Goal: Find specific page/section: Find specific page/section

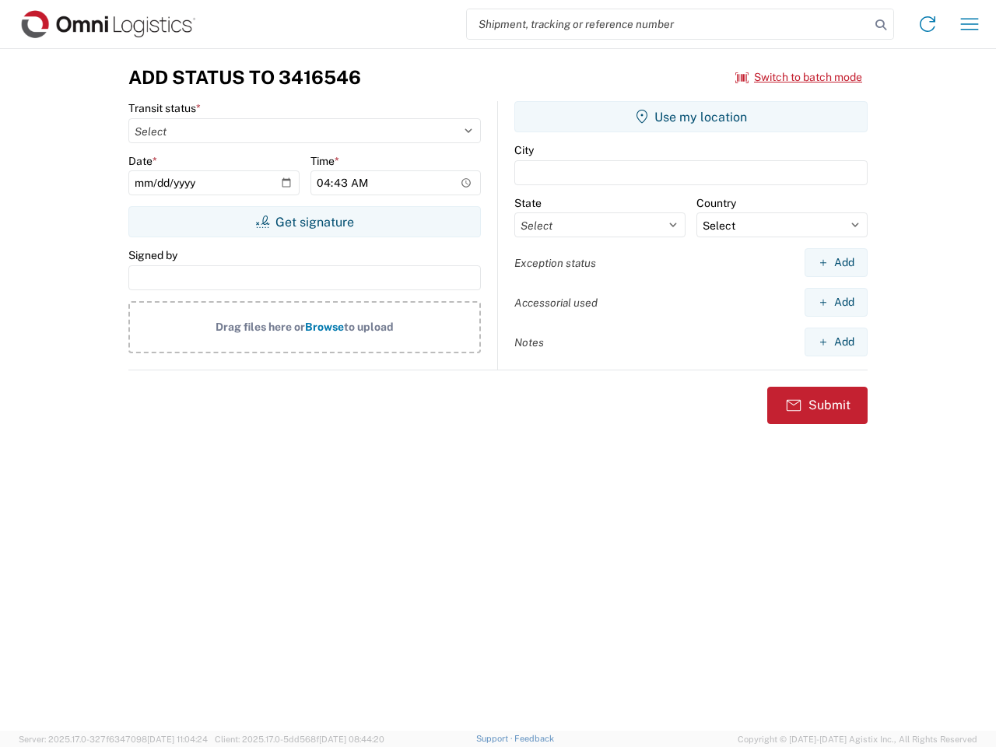
click at [668, 24] on input "search" at bounding box center [668, 24] width 403 height 30
click at [881, 25] on icon at bounding box center [881, 25] width 22 height 22
click at [927, 24] on icon at bounding box center [927, 24] width 25 height 25
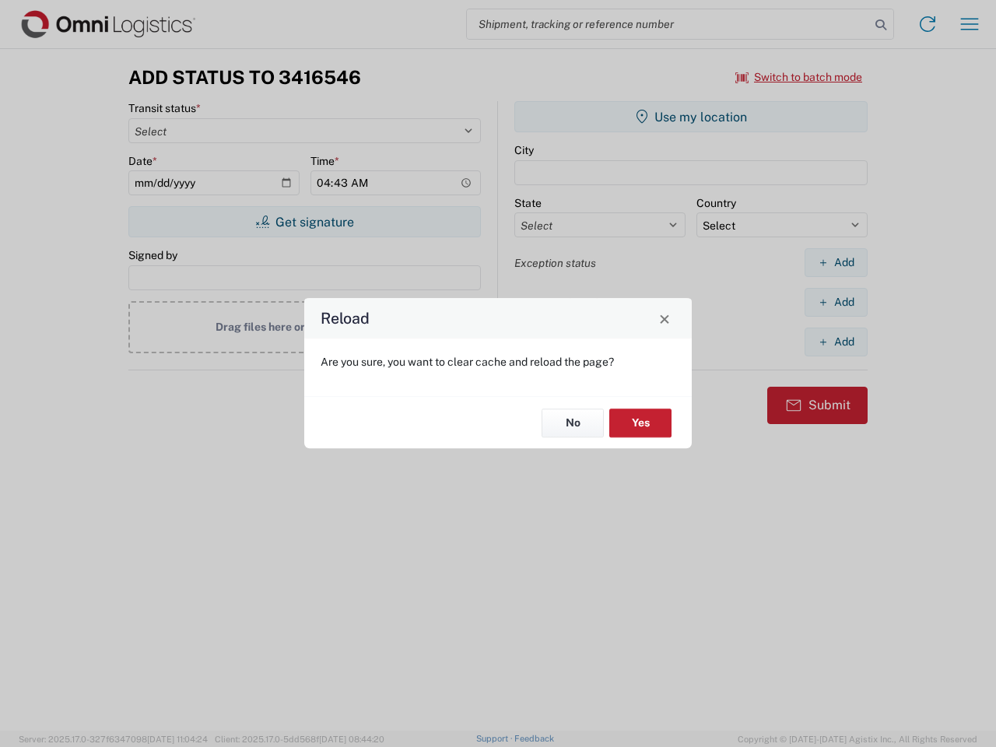
click at [969, 24] on div "Reload Are you sure, you want to clear cache and reload the page? No Yes" at bounding box center [498, 373] width 996 height 747
click at [799, 77] on div "Reload Are you sure, you want to clear cache and reload the page? No Yes" at bounding box center [498, 373] width 996 height 747
click at [304, 222] on div "Reload Are you sure, you want to clear cache and reload the page? No Yes" at bounding box center [498, 373] width 996 height 747
click at [691, 117] on div "Reload Are you sure, you want to clear cache and reload the page? No Yes" at bounding box center [498, 373] width 996 height 747
click at [835, 262] on div "Reload Are you sure, you want to clear cache and reload the page? No Yes" at bounding box center [498, 373] width 996 height 747
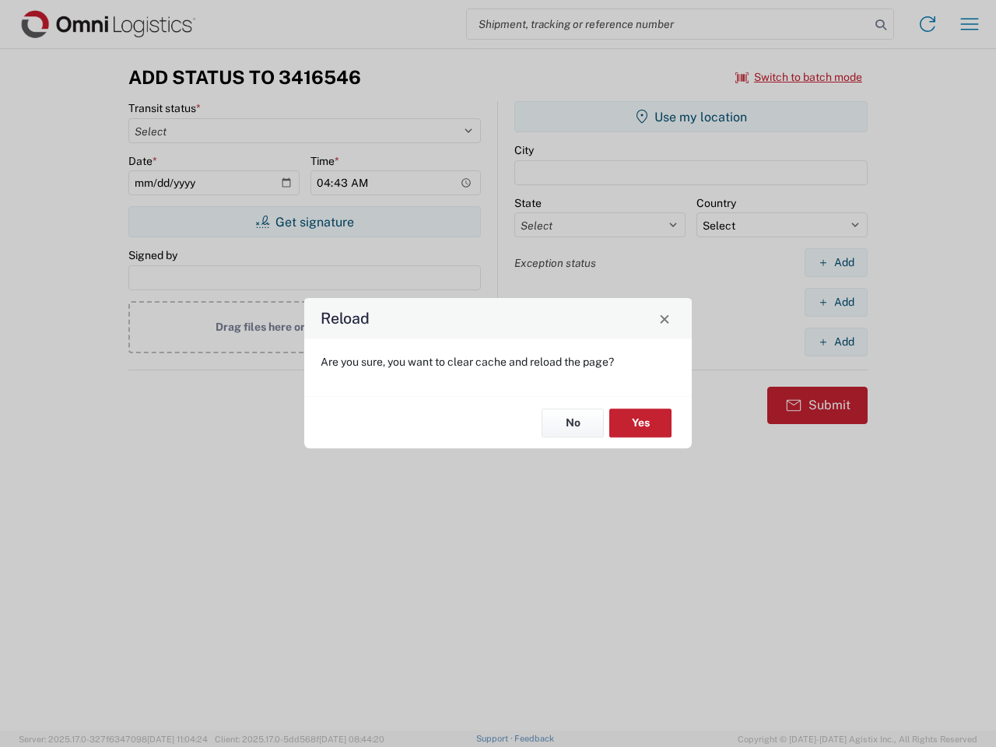
click at [835, 302] on div "Reload Are you sure, you want to clear cache and reload the page? No Yes" at bounding box center [498, 373] width 996 height 747
click at [835, 341] on div "Reload Are you sure, you want to clear cache and reload the page? No Yes" at bounding box center [498, 373] width 996 height 747
